Goal: Information Seeking & Learning: Learn about a topic

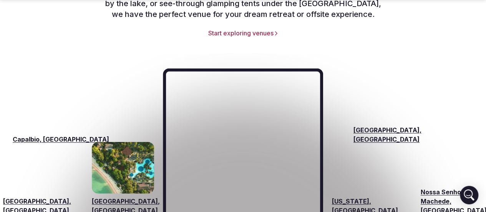
scroll to position [1230, 0]
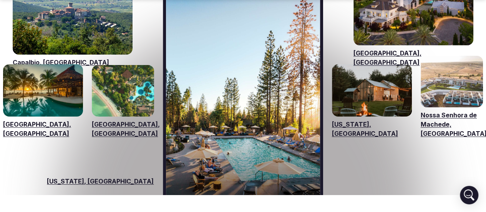
click at [55, 88] on link "Visit venues for Riviera Maya, Mexico" at bounding box center [43, 90] width 80 height 52
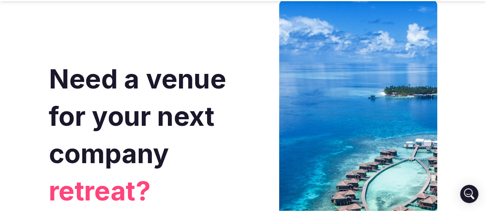
scroll to position [1230, 0]
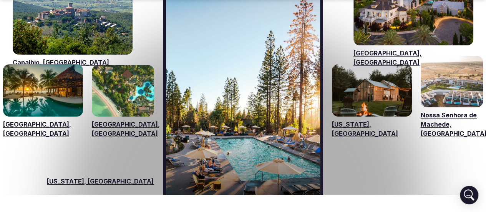
click at [390, 33] on div "[GEOGRAPHIC_DATA], [GEOGRAPHIC_DATA]" at bounding box center [414, 17] width 120 height 100
click at [389, 48] on link "[GEOGRAPHIC_DATA], [GEOGRAPHIC_DATA]" at bounding box center [414, 57] width 120 height 18
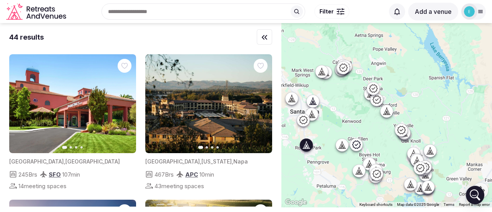
click at [125, 104] on icon "button" at bounding box center [125, 104] width 6 height 6
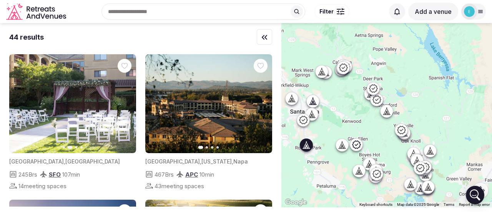
click at [125, 104] on icon "button" at bounding box center [125, 104] width 6 height 6
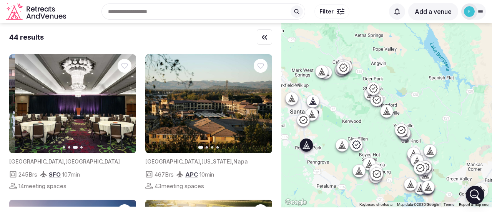
click at [125, 104] on icon "button" at bounding box center [125, 104] width 6 height 6
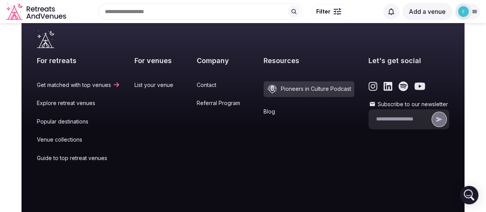
scroll to position [3269, 0]
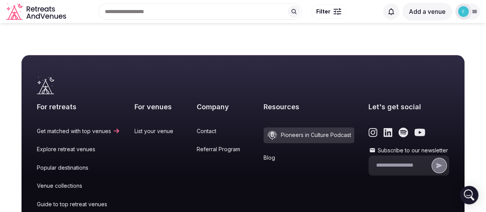
click at [183, 127] on link "List your venue" at bounding box center [159, 131] width 48 height 8
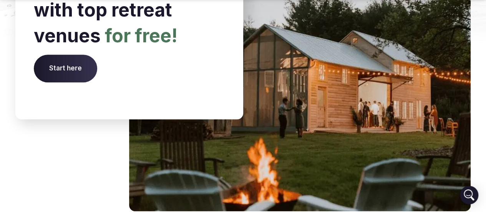
scroll to position [3076, 0]
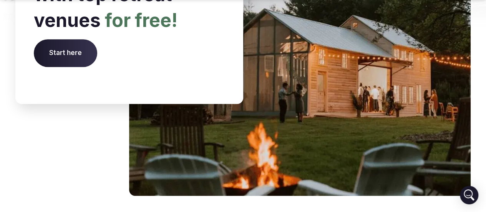
click at [93, 67] on span "Start here" at bounding box center [65, 53] width 63 height 28
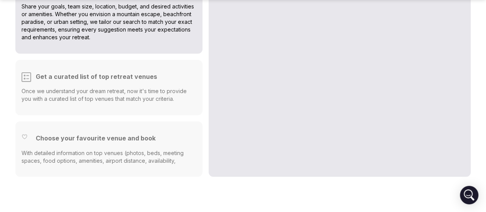
scroll to position [2038, 0]
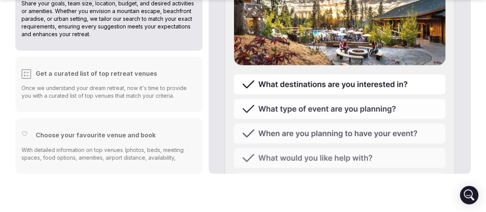
click at [132, 146] on p "With detailed information on top venues (photos, beds, meeting spaces, food opt…" at bounding box center [109, 157] width 175 height 23
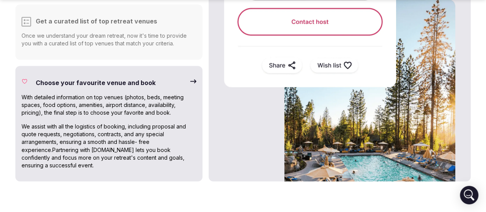
click at [160, 32] on p "Once we understand your dream retreat, now it's time to provide you with a cura…" at bounding box center [109, 39] width 175 height 15
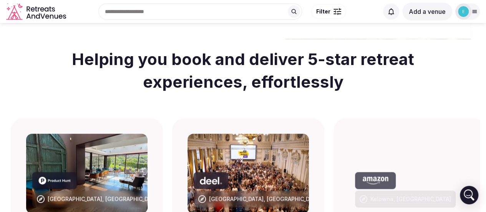
scroll to position [192, 0]
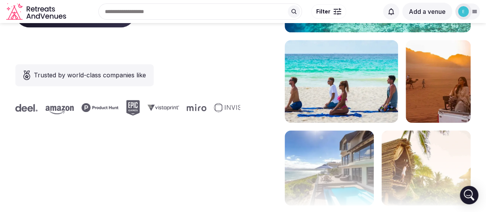
click at [310, 123] on img at bounding box center [341, 81] width 113 height 83
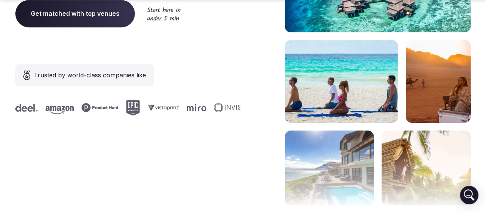
click at [135, 27] on span "Get matched with top venues" at bounding box center [75, 13] width 120 height 27
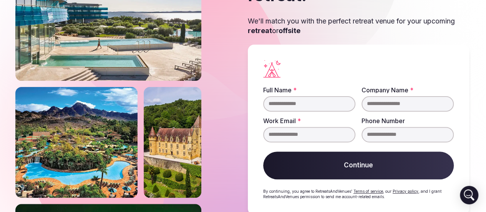
scroll to position [98, 0]
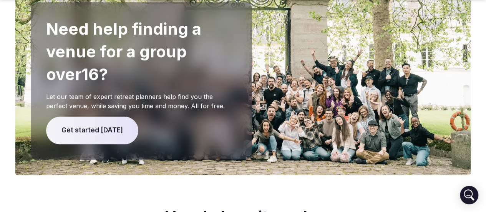
scroll to position [1692, 0]
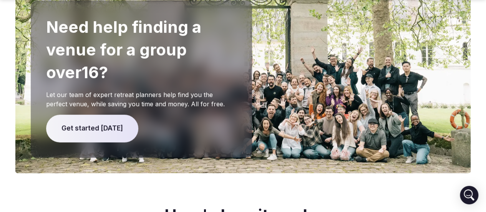
click at [138, 115] on span "Get started [DATE]" at bounding box center [92, 129] width 92 height 28
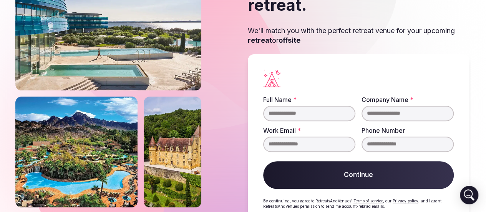
scroll to position [77, 0]
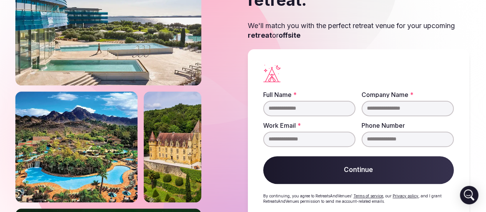
click at [125, 115] on img at bounding box center [76, 147] width 122 height 111
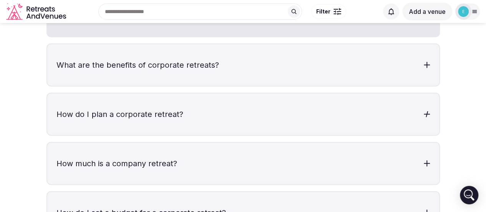
scroll to position [2345, 0]
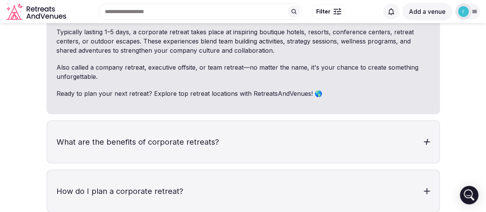
click at [426, 139] on div at bounding box center [427, 142] width 6 height 6
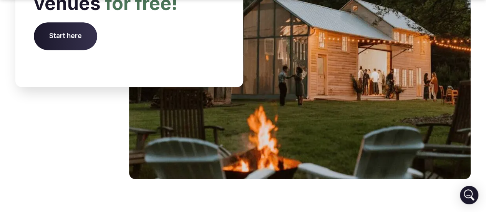
scroll to position [3422, 0]
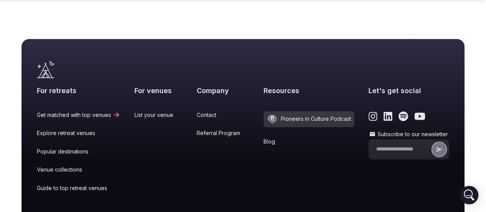
click at [120, 129] on link "Explore retreat venues" at bounding box center [78, 133] width 83 height 8
